Goal: Information Seeking & Learning: Learn about a topic

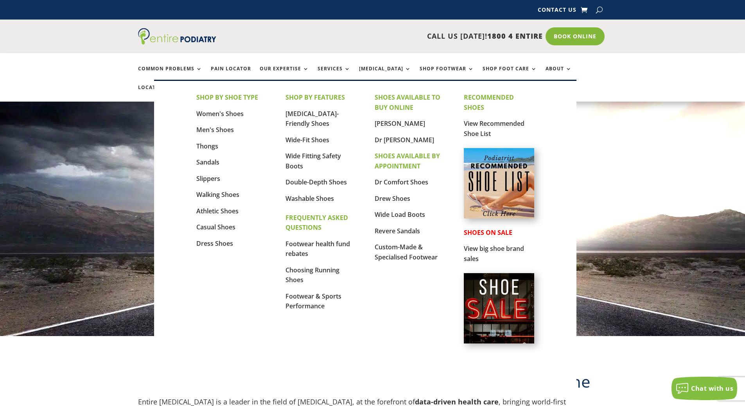
click at [512, 202] on img at bounding box center [499, 183] width 70 height 70
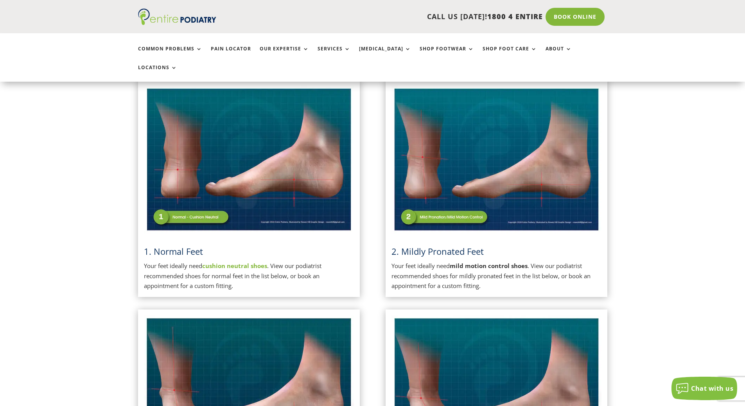
scroll to position [188, 0]
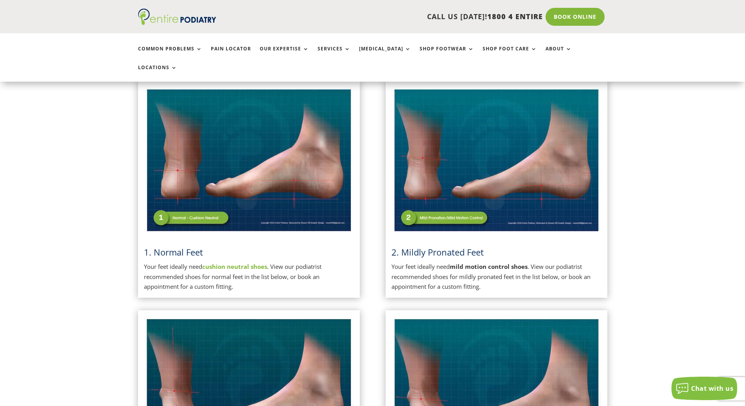
click at [183, 246] on link "1. Normal Feet" at bounding box center [173, 252] width 59 height 12
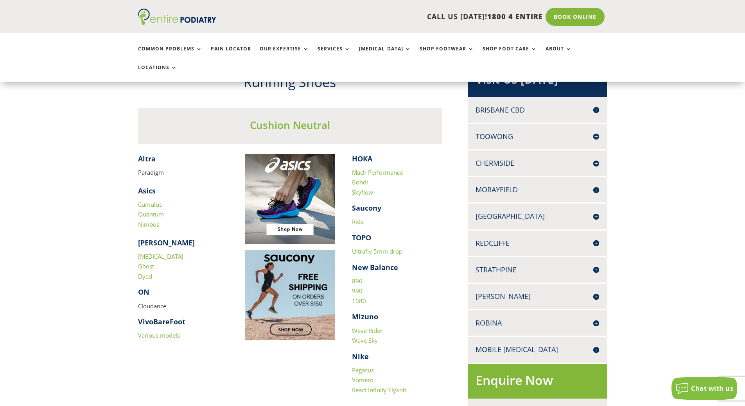
click at [147, 221] on link "Nimbus" at bounding box center [148, 225] width 21 height 8
